Goal: Navigation & Orientation: Find specific page/section

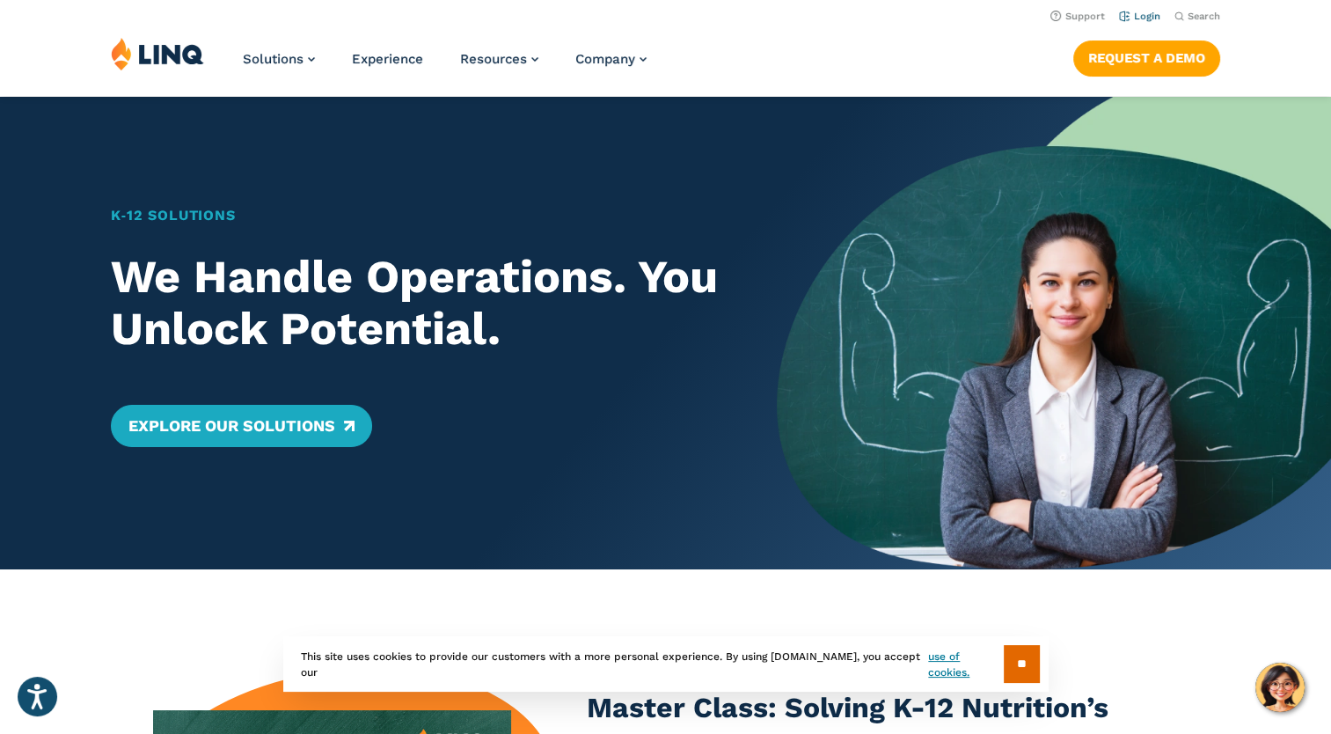
click at [1147, 18] on link "Login" at bounding box center [1139, 16] width 41 height 11
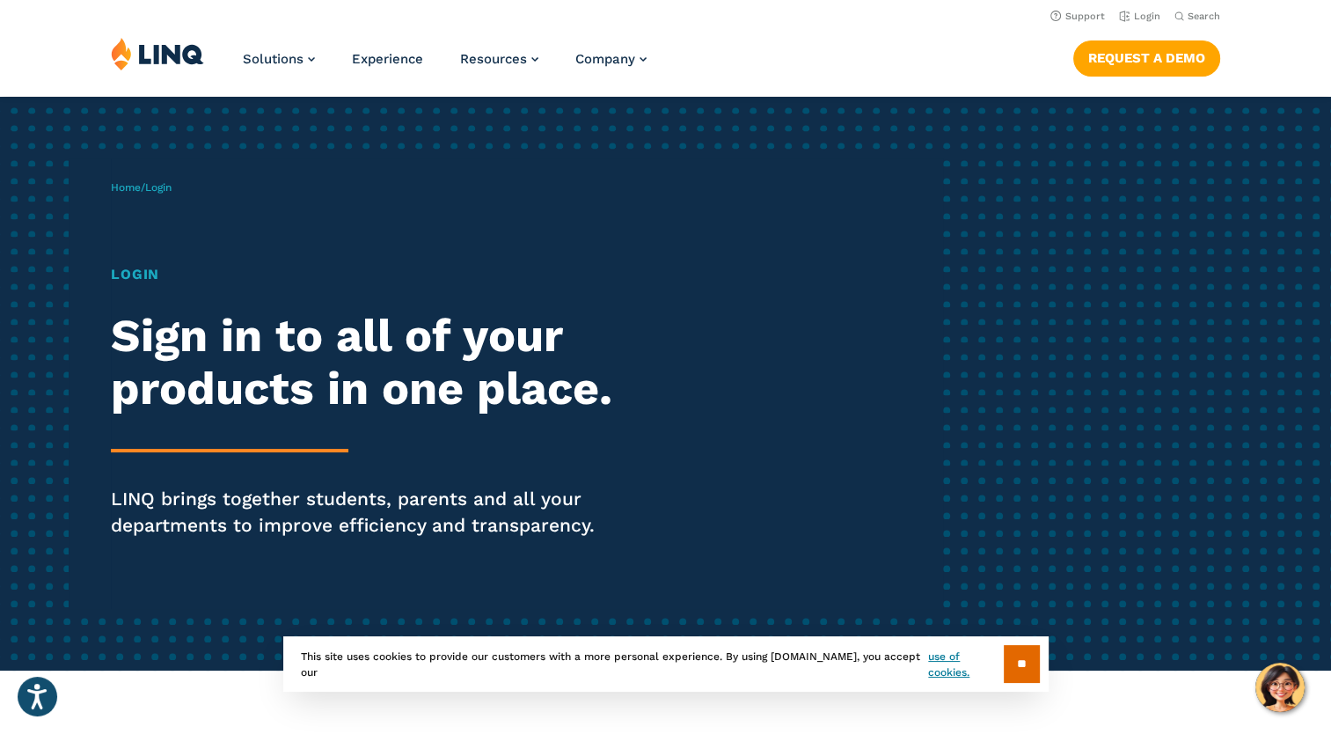
click at [143, 280] on h1 "Login" at bounding box center [367, 274] width 513 height 21
click at [1016, 660] on input "**" at bounding box center [1022, 664] width 36 height 38
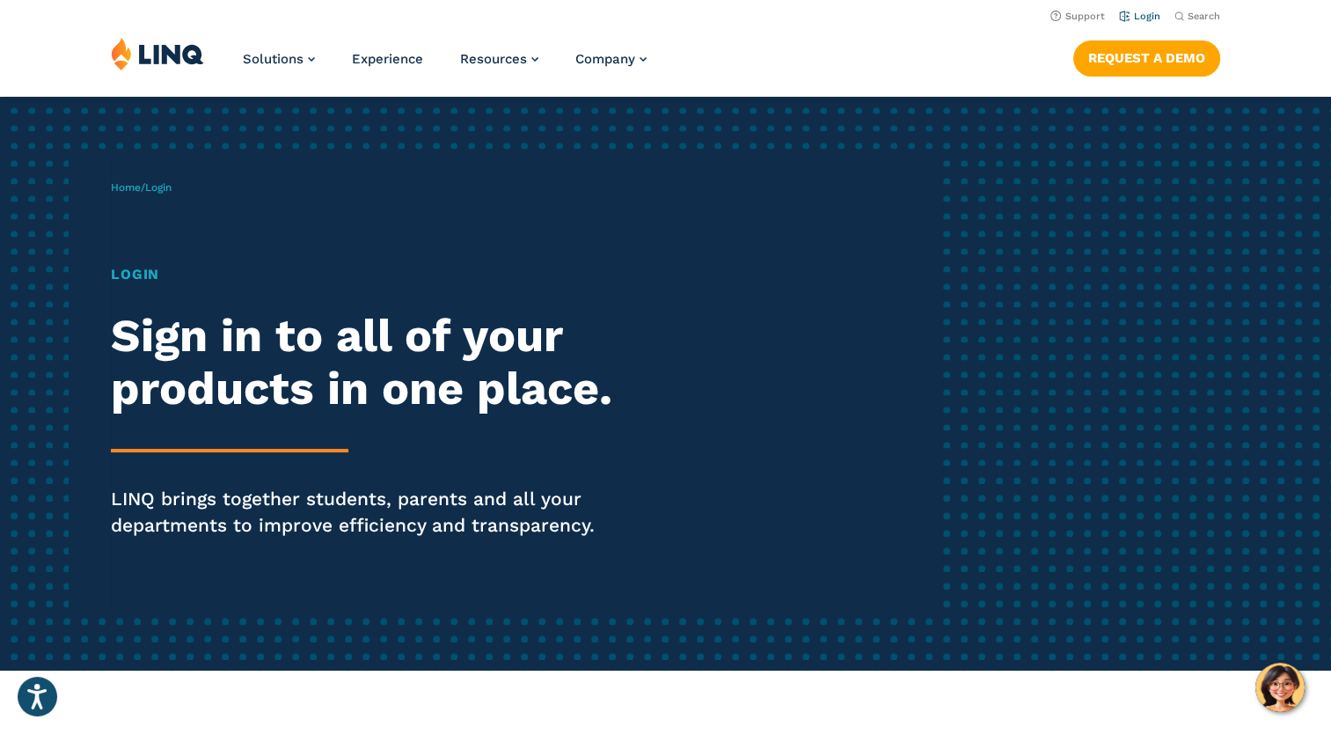
click at [1145, 19] on link "Login" at bounding box center [1139, 16] width 41 height 11
click at [1128, 18] on link "Login" at bounding box center [1139, 16] width 41 height 11
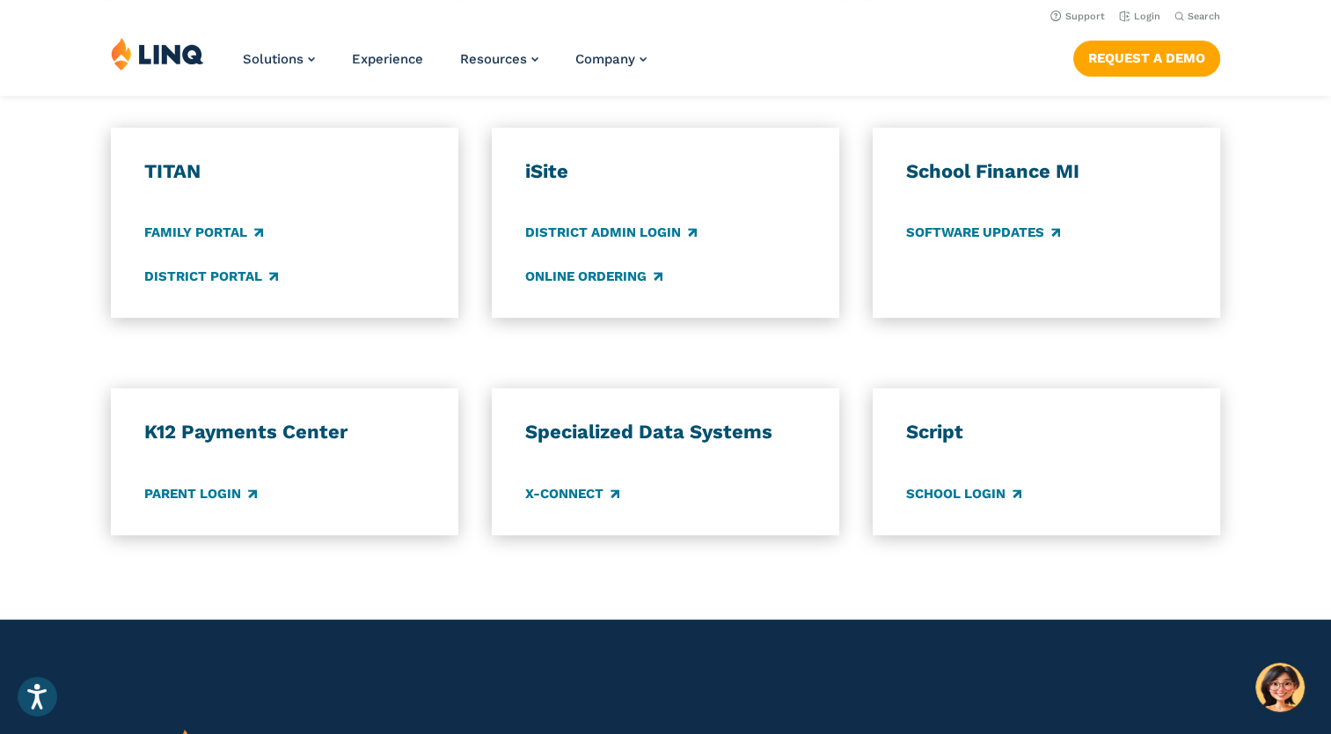
scroll to position [1273, 0]
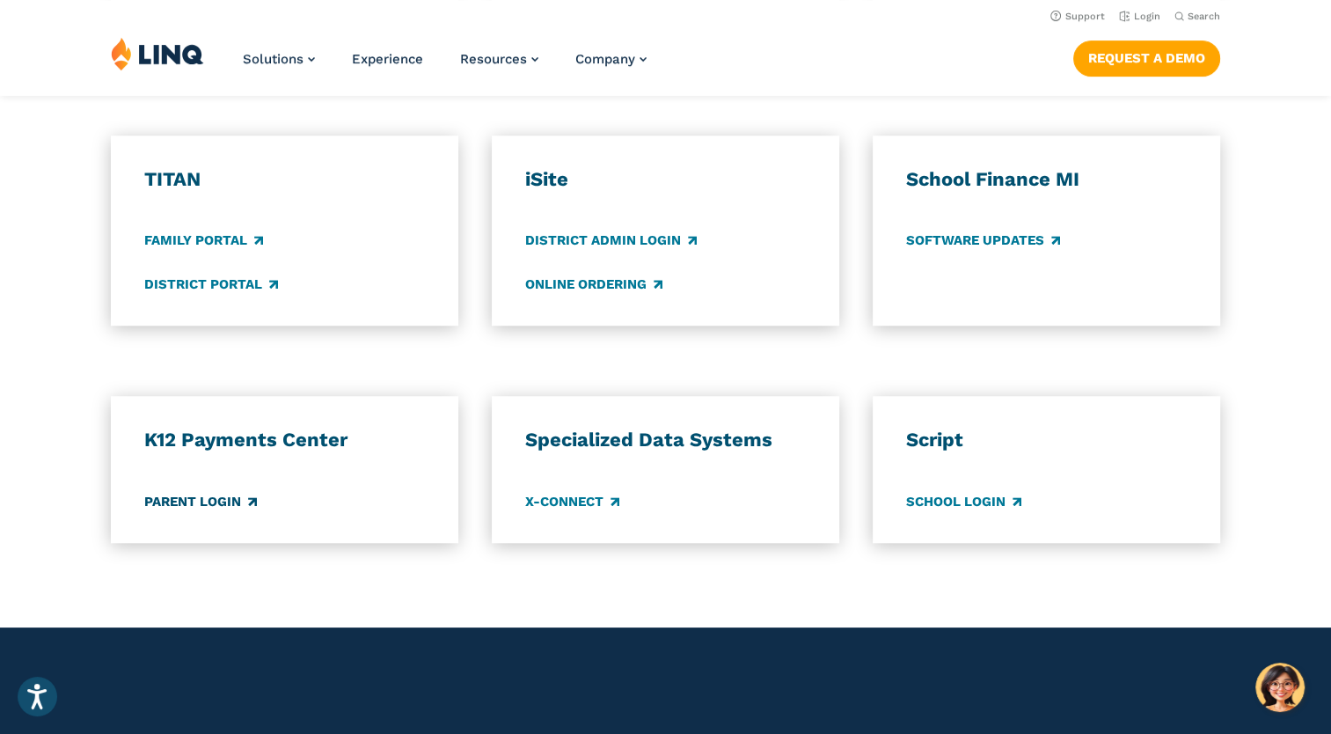
click at [224, 501] on link "Parent Login" at bounding box center [200, 501] width 113 height 19
